Goal: Task Accomplishment & Management: Use online tool/utility

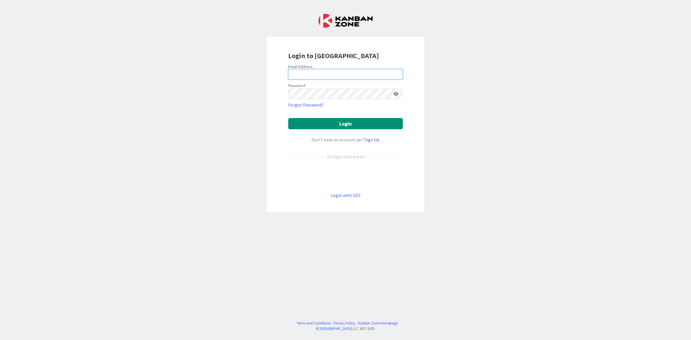
click at [352, 74] on input "email" at bounding box center [345, 74] width 115 height 10
type input "[PERSON_NAME][EMAIL_ADDRESS][PERSON_NAME][DOMAIN_NAME]"
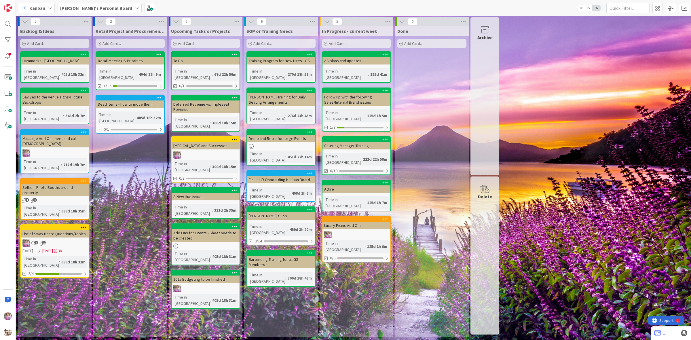
click at [94, 8] on b "[PERSON_NAME]'s Personal Board" at bounding box center [96, 8] width 72 height 6
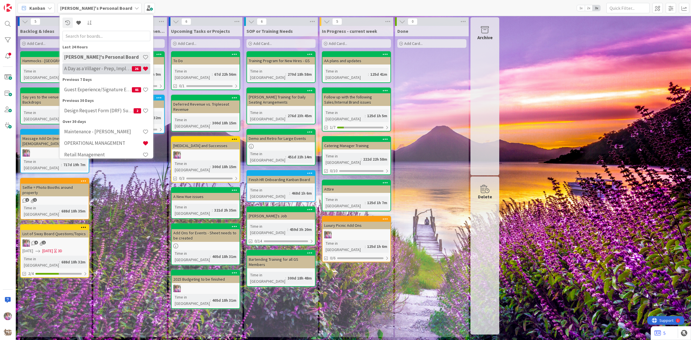
click at [95, 71] on h4 "A Day as a Villager - Prep, Implement and Execute" at bounding box center [98, 69] width 68 height 6
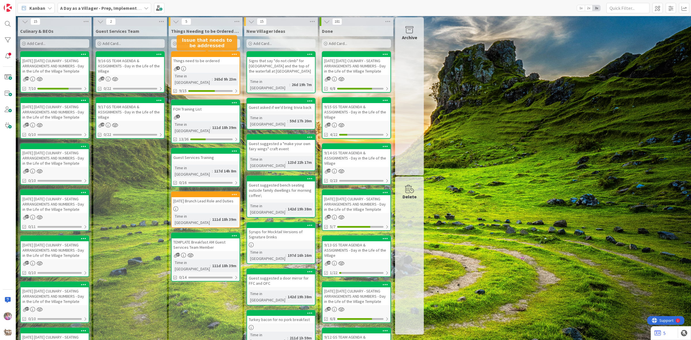
click at [197, 55] on div at bounding box center [206, 54] width 65 height 4
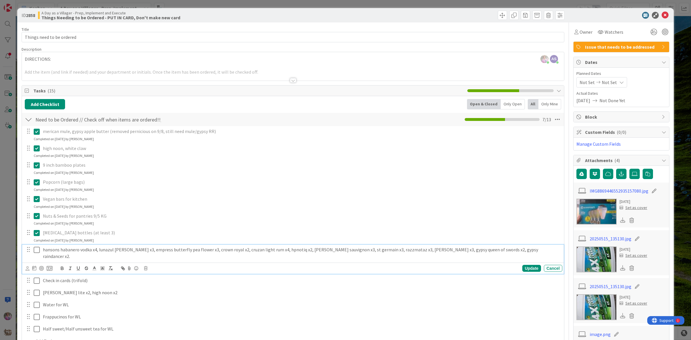
click at [38, 251] on icon at bounding box center [37, 250] width 6 height 7
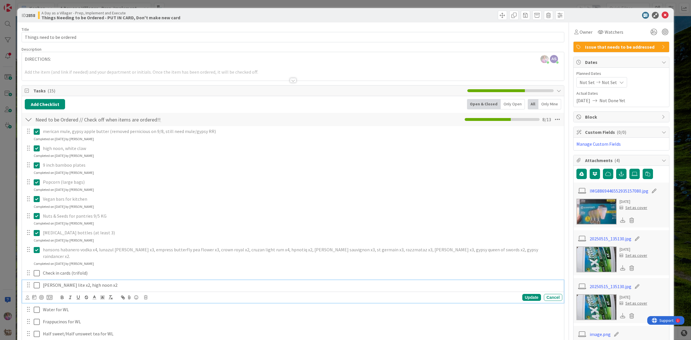
click at [37, 282] on icon at bounding box center [37, 285] width 6 height 7
click at [35, 270] on icon at bounding box center [37, 273] width 6 height 7
click at [35, 304] on icon at bounding box center [37, 307] width 6 height 7
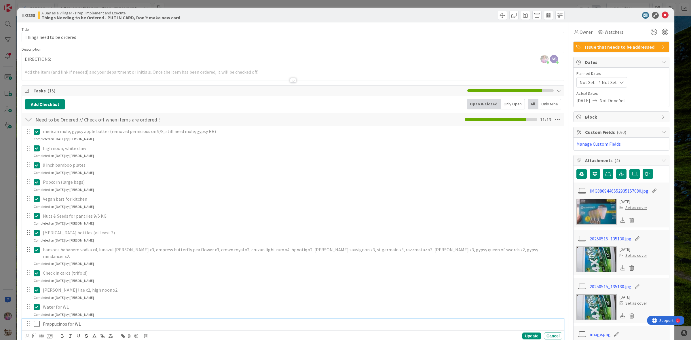
click at [38, 321] on icon at bounding box center [37, 324] width 6 height 7
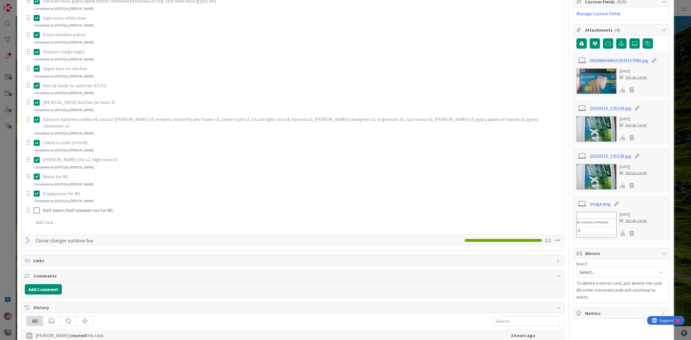
scroll to position [132, 0]
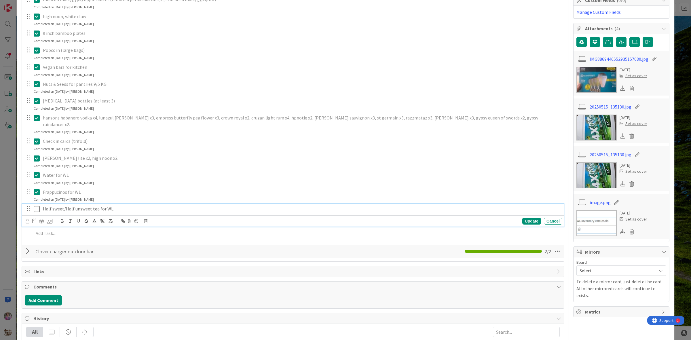
click at [38, 206] on icon at bounding box center [37, 209] width 6 height 7
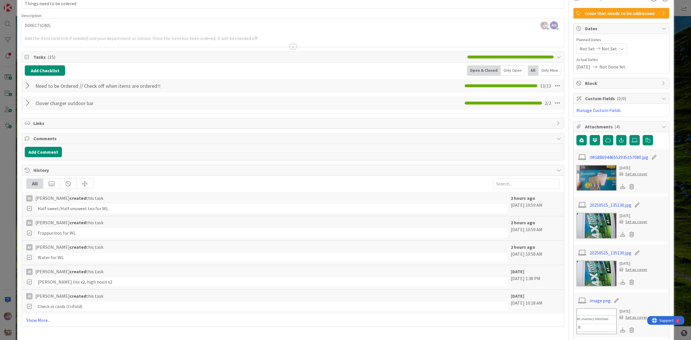
scroll to position [0, 0]
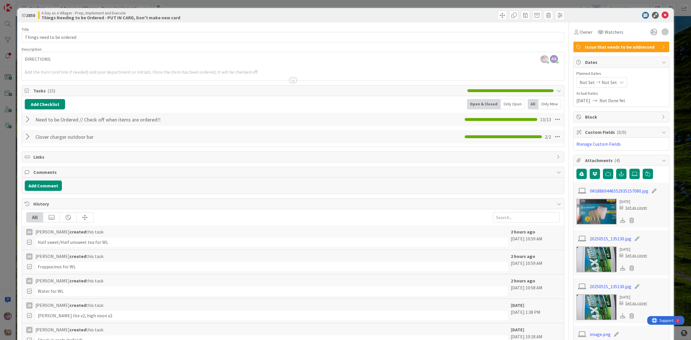
click at [29, 137] on div at bounding box center [28, 137] width 7 height 10
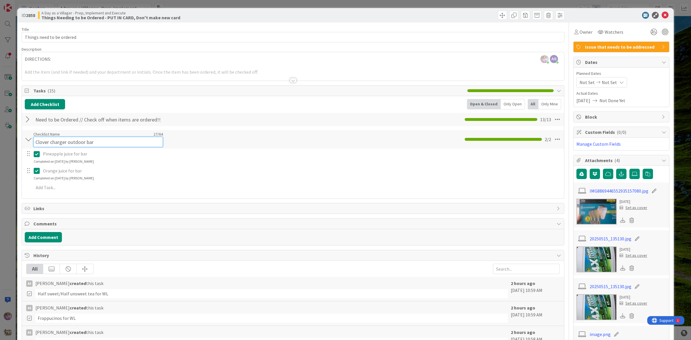
click at [103, 141] on input "Clover charger outdoor bar" at bounding box center [98, 142] width 130 height 10
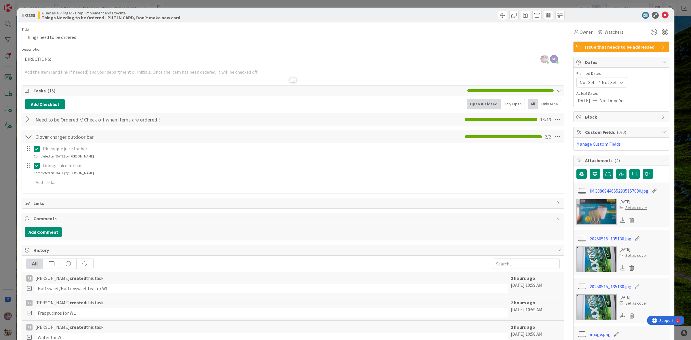
click at [344, 141] on div "Clover charger outdoor bar Checklist Name 27 / 64 Clover charger outdoor bar 2 …" at bounding box center [293, 136] width 542 height 13
click at [554, 138] on icon at bounding box center [557, 137] width 10 height 10
click at [526, 182] on link "Delete Checklist" at bounding box center [518, 183] width 86 height 8
click at [486, 163] on button "Delete" at bounding box center [492, 164] width 22 height 10
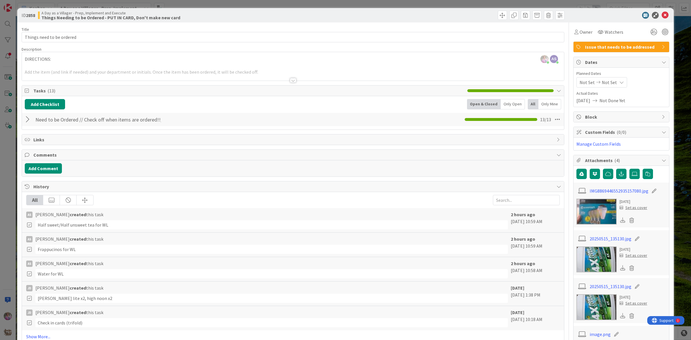
click at [28, 120] on div at bounding box center [28, 119] width 7 height 10
